Goal: Task Accomplishment & Management: Manage account settings

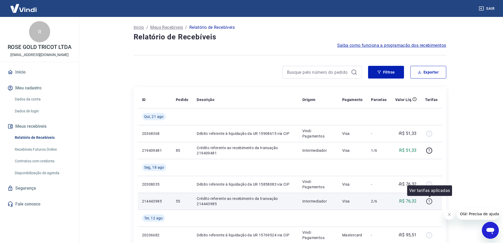
click at [429, 201] on icon "button" at bounding box center [429, 201] width 7 height 7
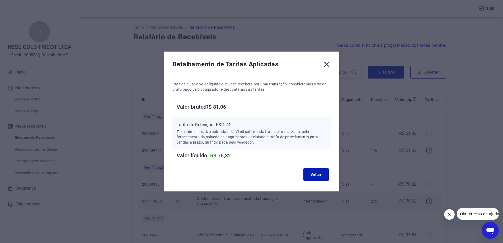
click at [329, 62] on icon at bounding box center [326, 64] width 8 height 8
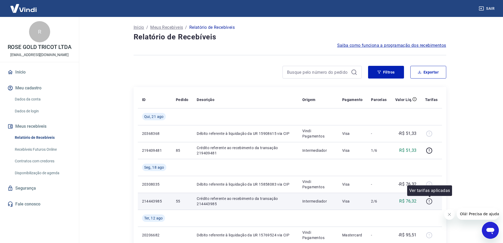
click at [429, 201] on icon "button" at bounding box center [429, 201] width 1 height 2
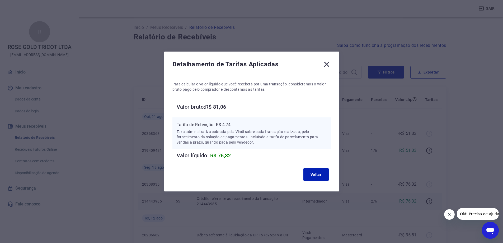
click at [330, 64] on icon at bounding box center [326, 64] width 8 height 8
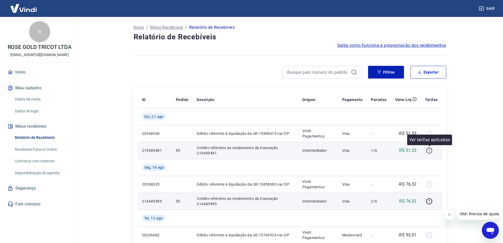
click at [427, 151] on icon "button" at bounding box center [429, 150] width 7 height 7
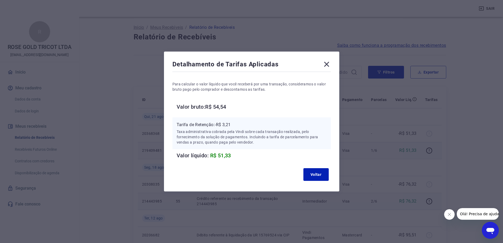
click at [331, 64] on icon at bounding box center [326, 64] width 8 height 8
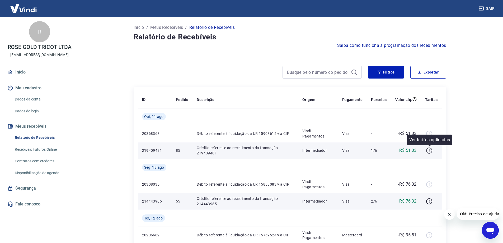
click at [430, 151] on icon "button" at bounding box center [429, 150] width 7 height 7
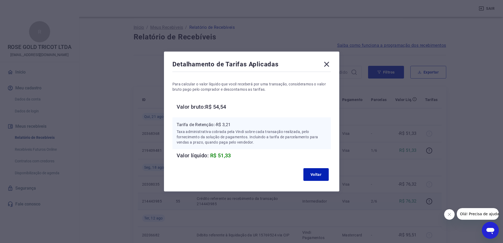
drag, startPoint x: 332, startPoint y: 67, endPoint x: 157, endPoint y: 6, distance: 184.6
click at [331, 67] on icon at bounding box center [326, 64] width 8 height 8
